Goal: Find specific page/section: Find specific page/section

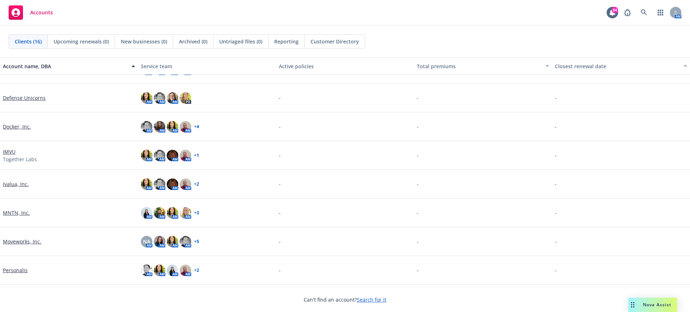
scroll to position [225, 0]
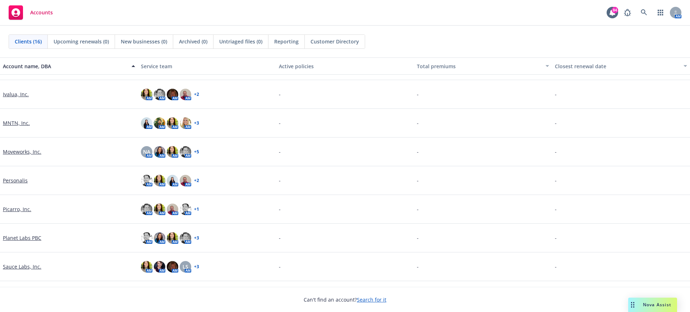
click at [20, 236] on link "Planet Labs PBC" at bounding box center [22, 238] width 38 height 8
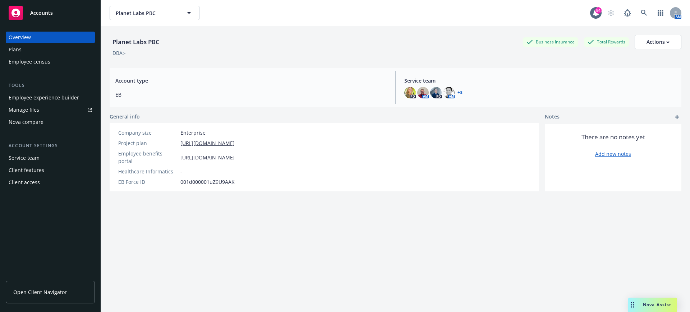
click at [33, 159] on div "Service team" at bounding box center [24, 158] width 31 height 12
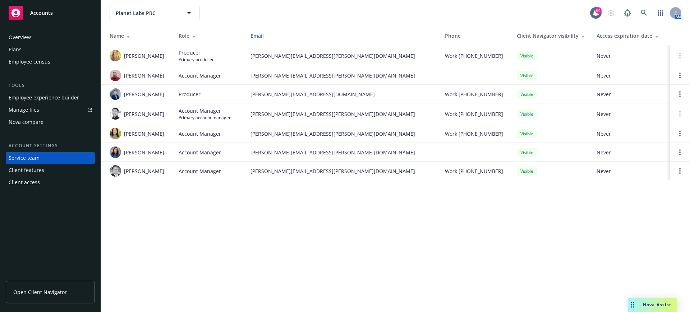
click at [24, 289] on span "Open Client Navigator" at bounding box center [40, 293] width 54 height 8
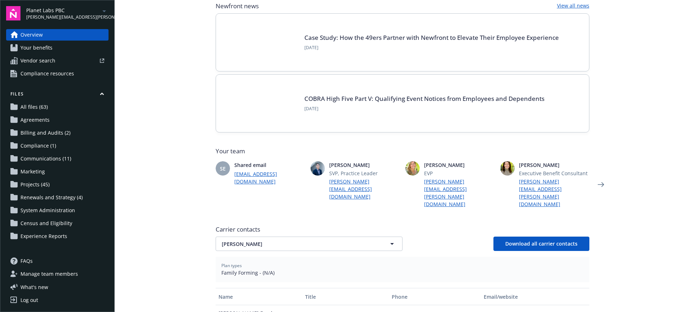
scroll to position [135, 0]
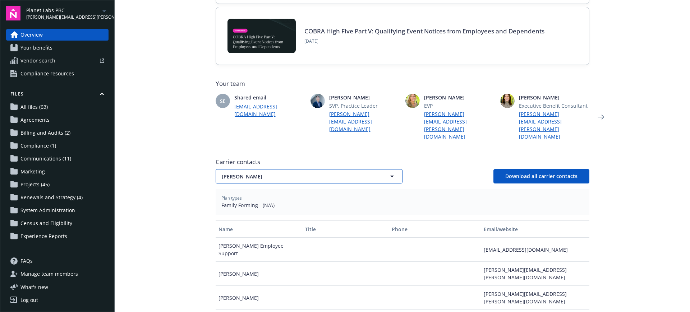
click at [390, 176] on icon "button" at bounding box center [392, 177] width 4 height 2
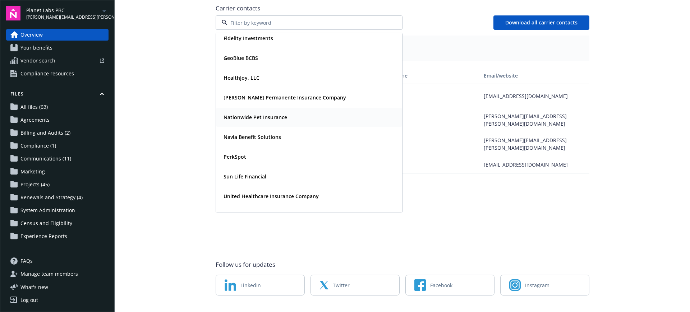
scroll to position [38, 0]
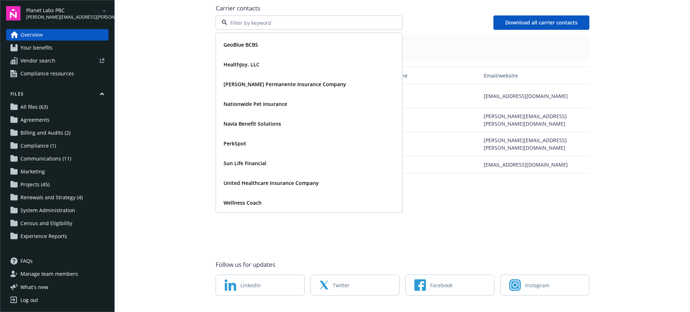
drag, startPoint x: 191, startPoint y: 177, endPoint x: 173, endPoint y: 161, distance: 23.9
click at [191, 177] on main "Welcome to Navigator Employee benefits portal Project plan Newfront news View a…" at bounding box center [402, 156] width 575 height 312
